Goal: Task Accomplishment & Management: Use online tool/utility

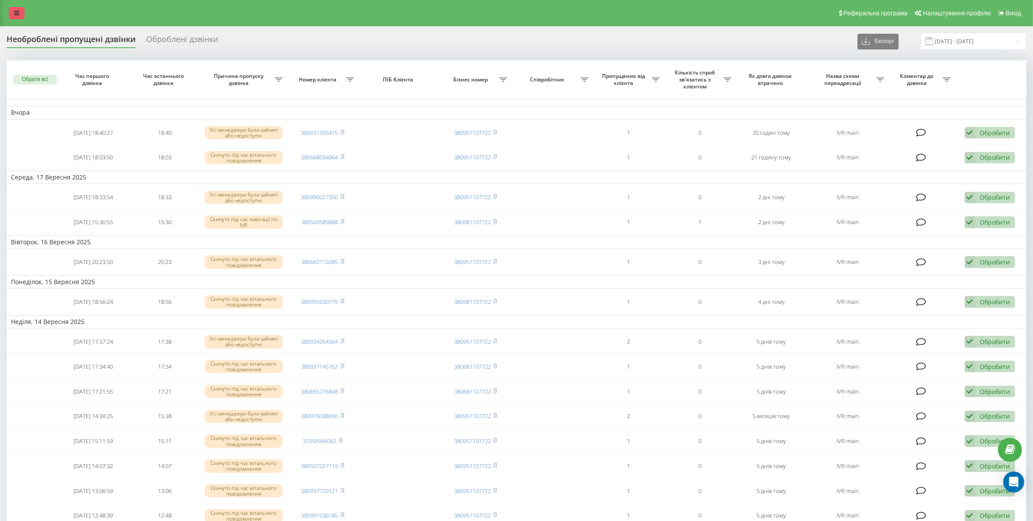
click at [21, 15] on link at bounding box center [17, 13] width 16 height 12
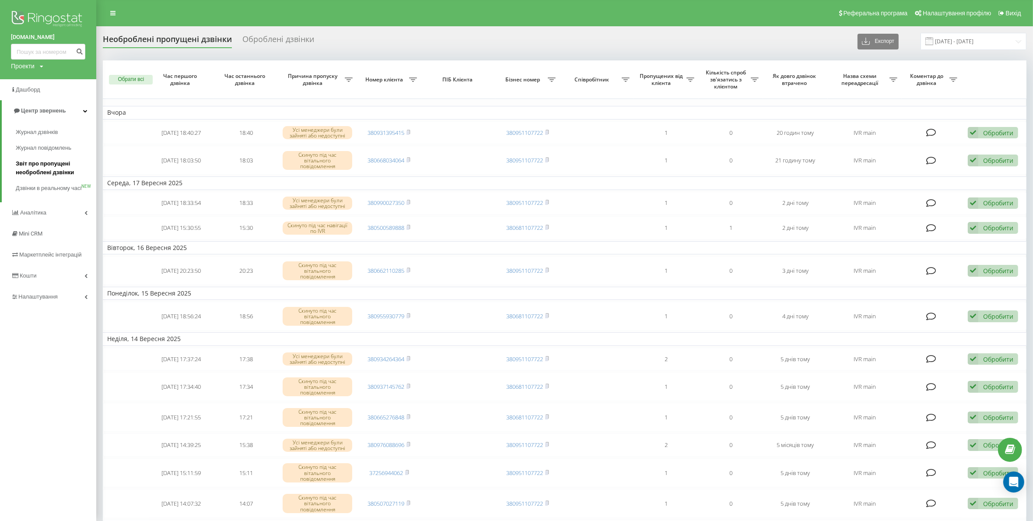
click at [58, 162] on span "Звіт про пропущені необроблені дзвінки" at bounding box center [54, 168] width 76 height 18
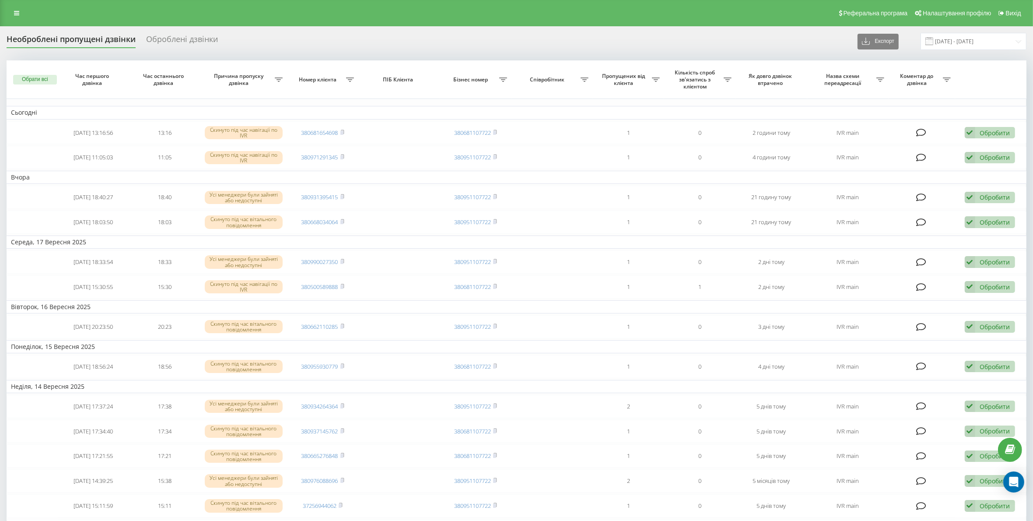
drag, startPoint x: 624, startPoint y: 35, endPoint x: 620, endPoint y: 33, distance: 4.9
click at [621, 33] on div "Необроблені пропущені дзвінки Оброблені дзвінки Експорт .csv .xlsx [DATE] - [DA…" at bounding box center [517, 41] width 1020 height 17
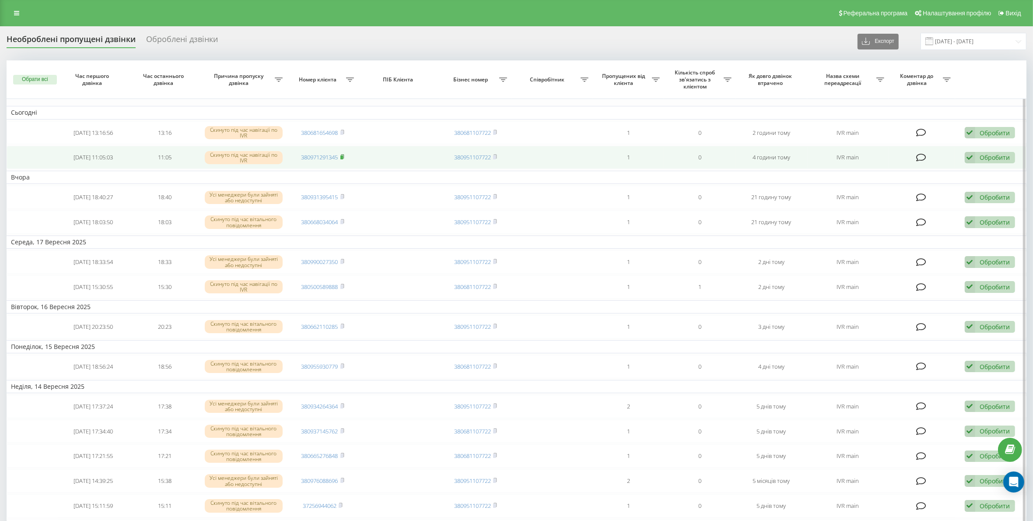
click at [343, 157] on rect at bounding box center [341, 157] width 3 height 4
click at [971, 158] on icon at bounding box center [970, 158] width 11 height 12
click at [965, 192] on div "Зв'язався з клієнтом за допомогою іншого каналу" at bounding box center [933, 187] width 164 height 16
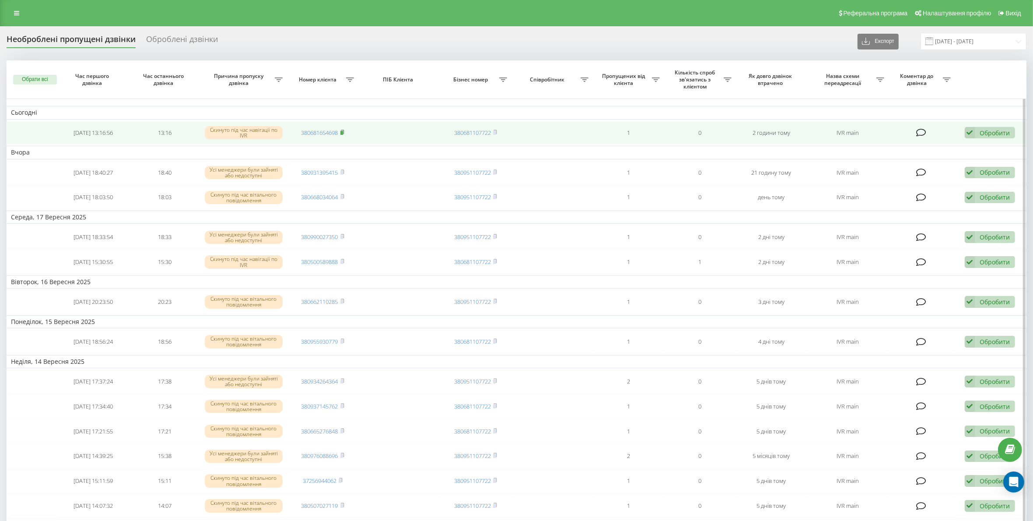
click at [345, 131] on td "380681654698" at bounding box center [322, 132] width 71 height 23
click at [343, 134] on rect at bounding box center [341, 133] width 3 height 4
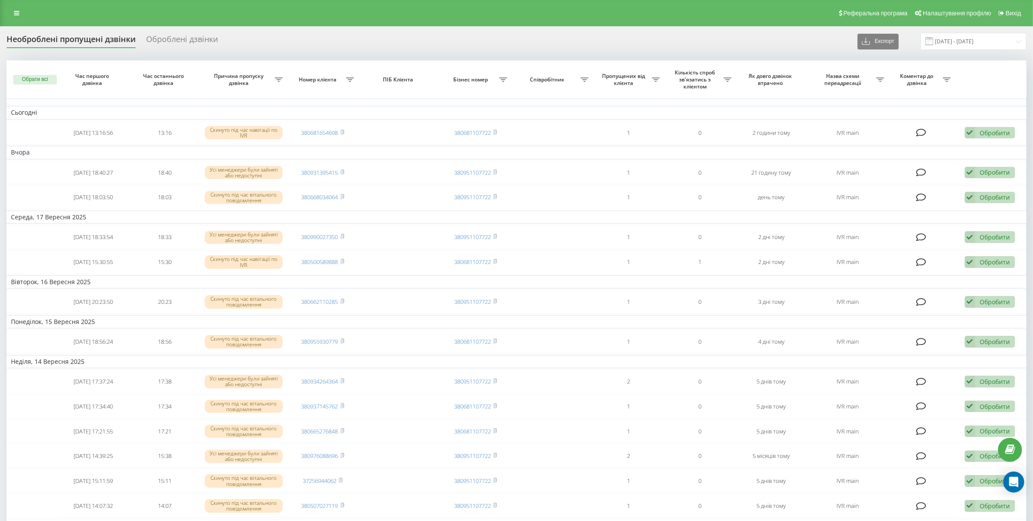
click at [661, 40] on div "Необроблені пропущені дзвінки Оброблені дзвінки Експорт .csv .xlsx [DATE] - [DA…" at bounding box center [517, 41] width 1020 height 17
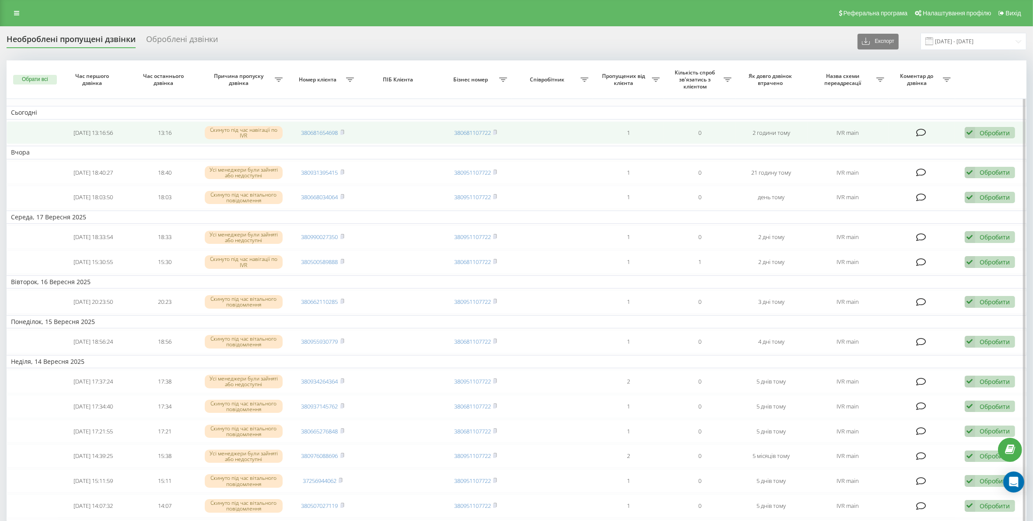
click at [965, 130] on icon at bounding box center [970, 133] width 11 height 12
click at [955, 161] on span "Зв'язався з клієнтом за допомогою іншого каналу" at bounding box center [933, 162] width 150 height 8
